Goal: Task Accomplishment & Management: Use online tool/utility

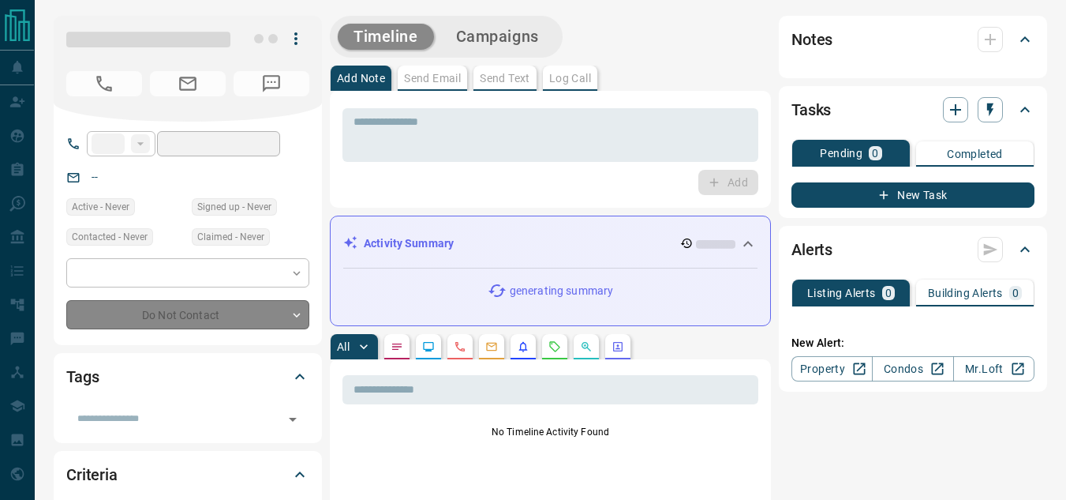
type input "**"
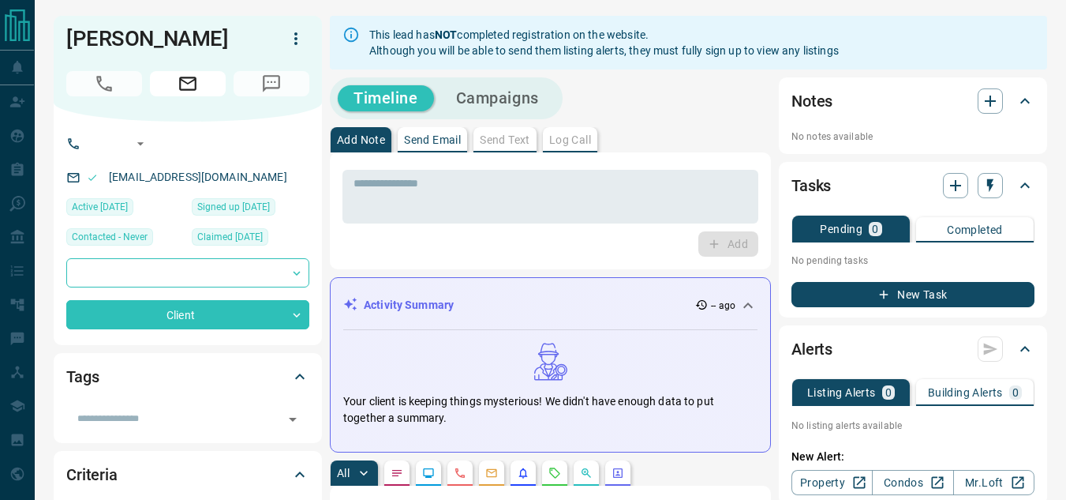
click at [511, 99] on button "Campaigns" at bounding box center [497, 98] width 114 height 26
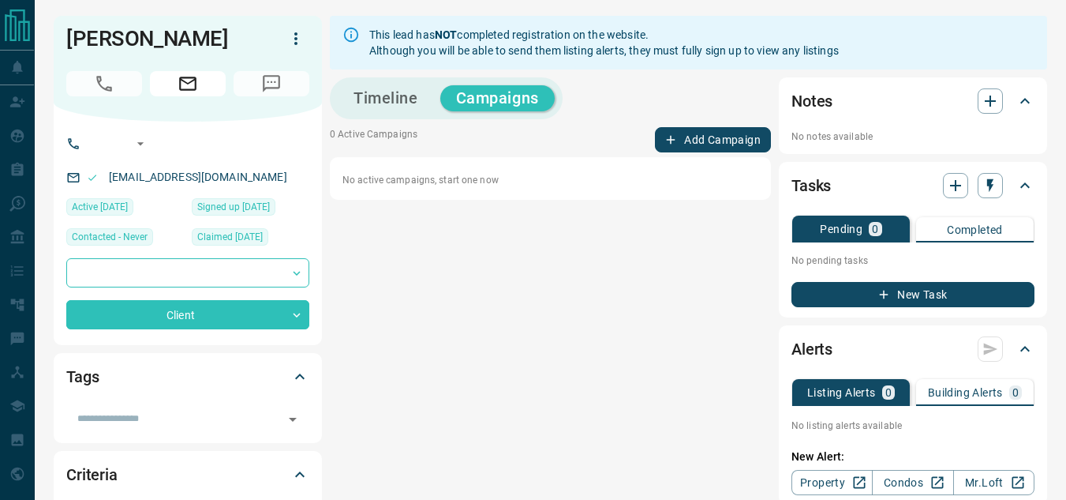
click at [668, 137] on icon "button" at bounding box center [671, 140] width 14 height 14
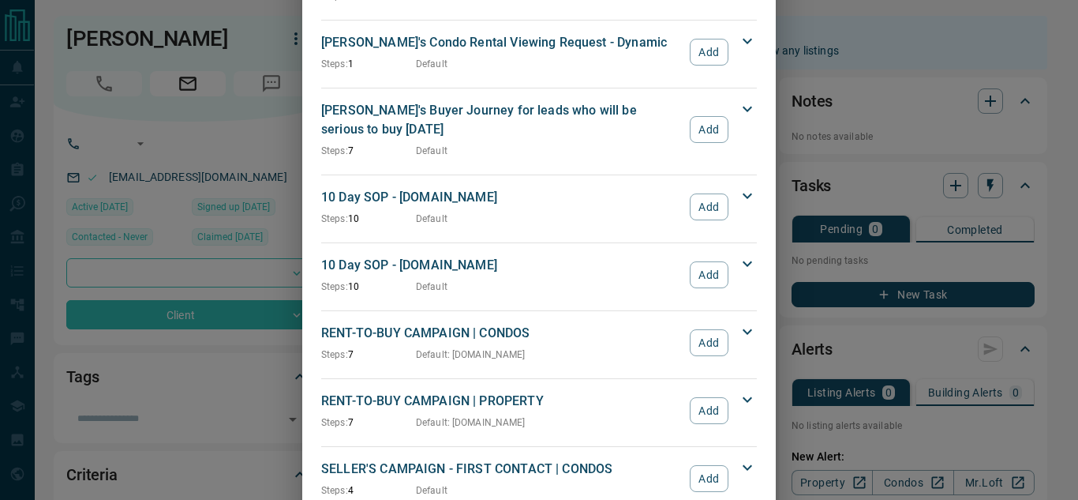
scroll to position [1026, 0]
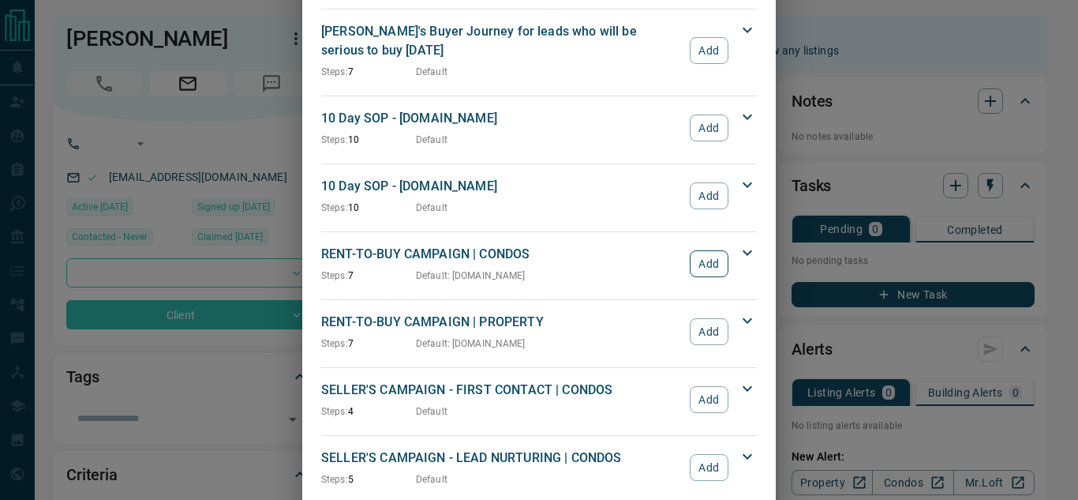
click at [705, 250] on button "Add" at bounding box center [709, 263] width 39 height 27
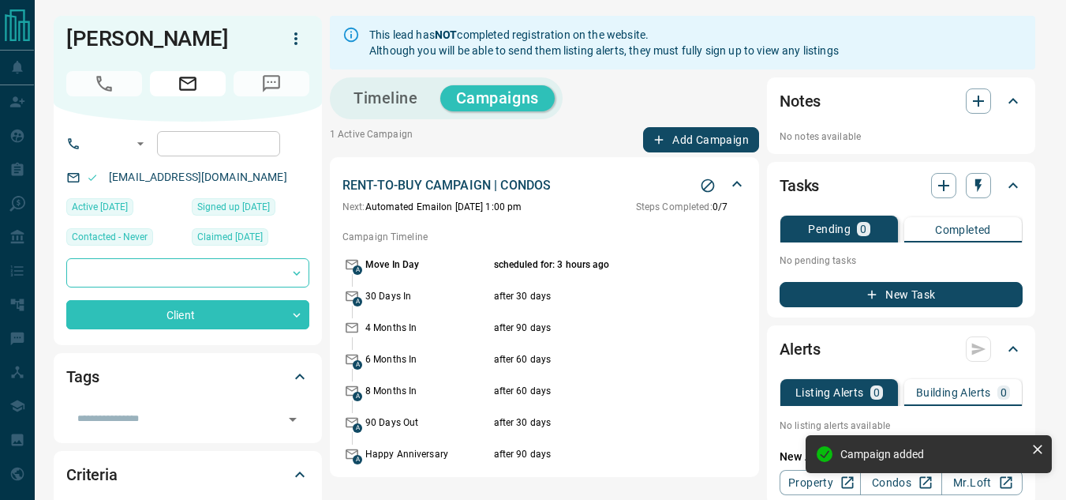
click at [215, 156] on input "tel" at bounding box center [218, 143] width 123 height 25
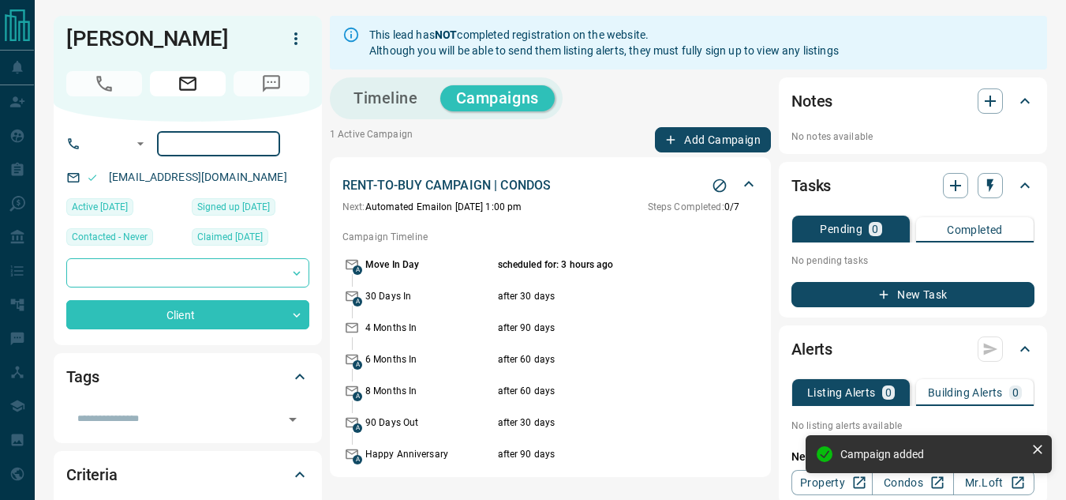
click at [67, 137] on div "[PERSON_NAME] ​ ​ [EMAIL_ADDRESS][DOMAIN_NAME] Active [DATE] Signed up [DATE] C…" at bounding box center [188, 180] width 268 height 329
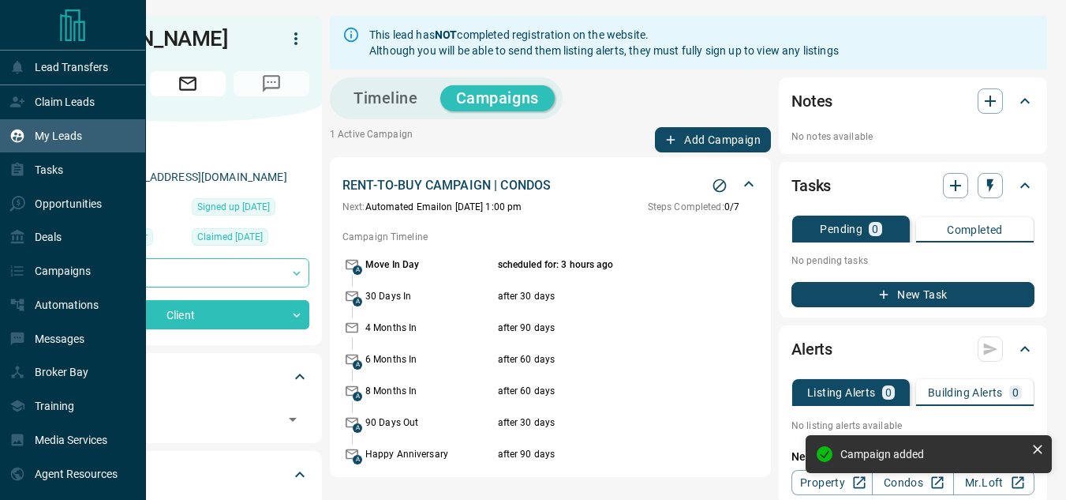
click at [22, 132] on icon at bounding box center [17, 136] width 16 height 16
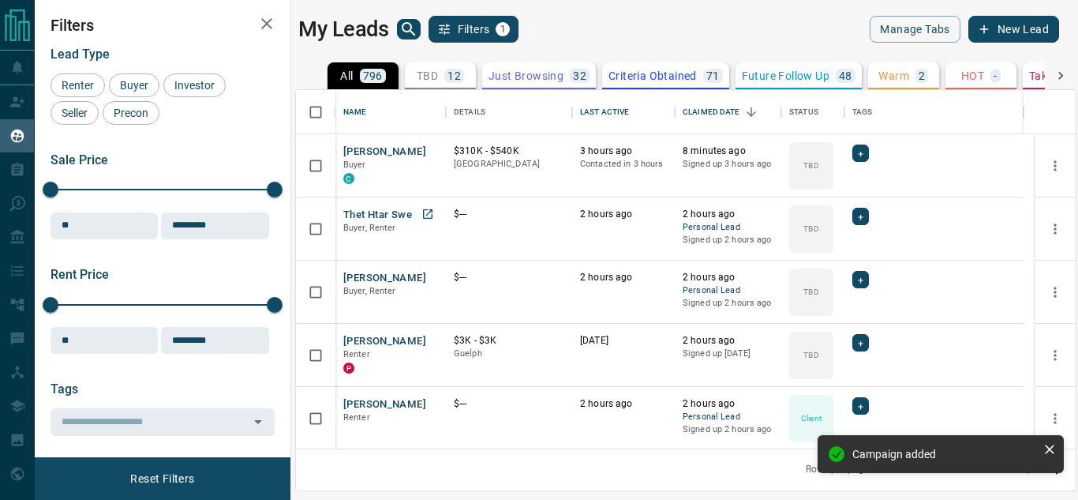
scroll to position [346, 768]
